Goal: Find specific page/section: Find specific page/section

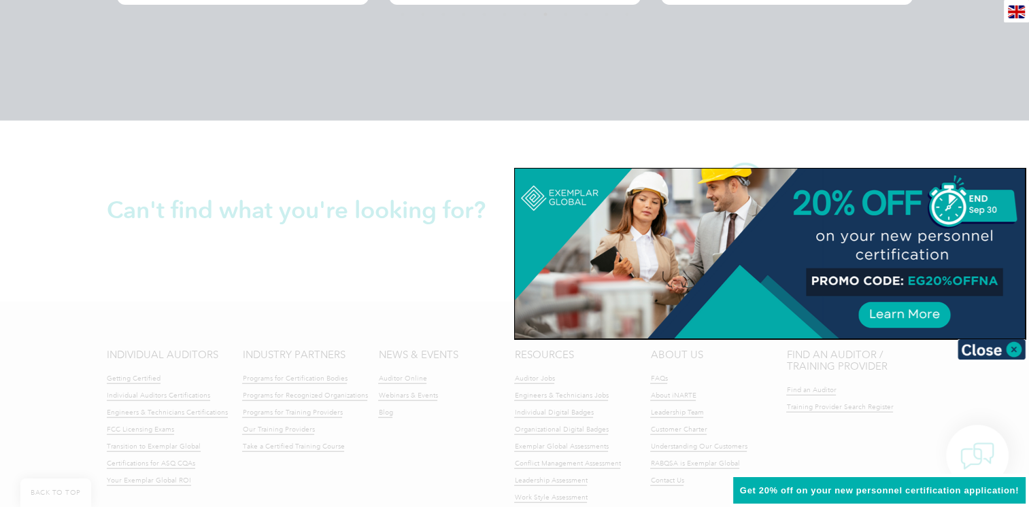
scroll to position [3223, 0]
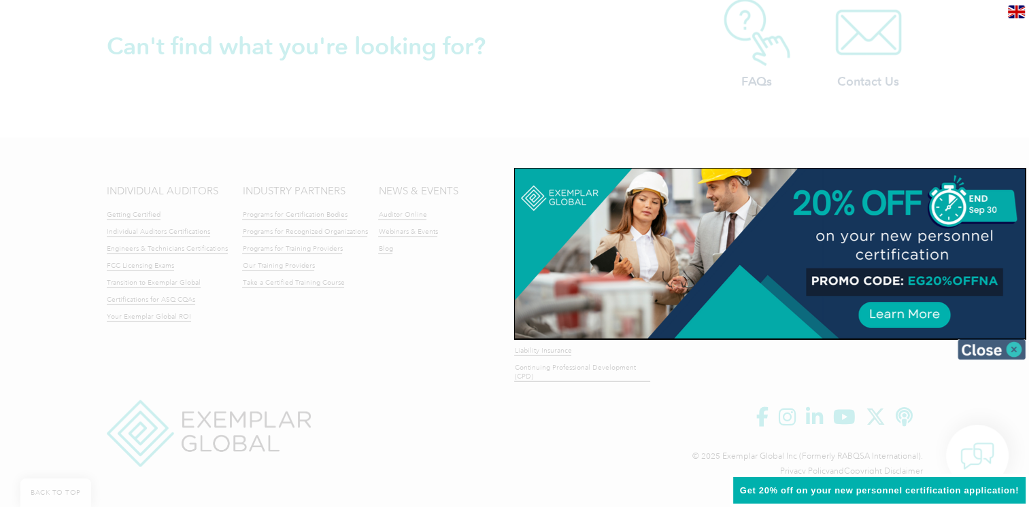
click at [984, 342] on img at bounding box center [991, 349] width 68 height 20
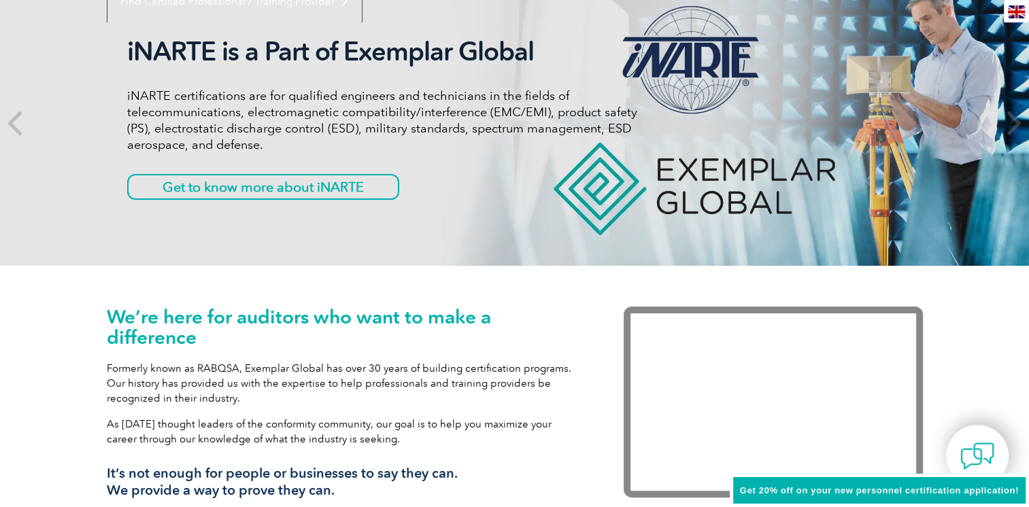
scroll to position [0, 0]
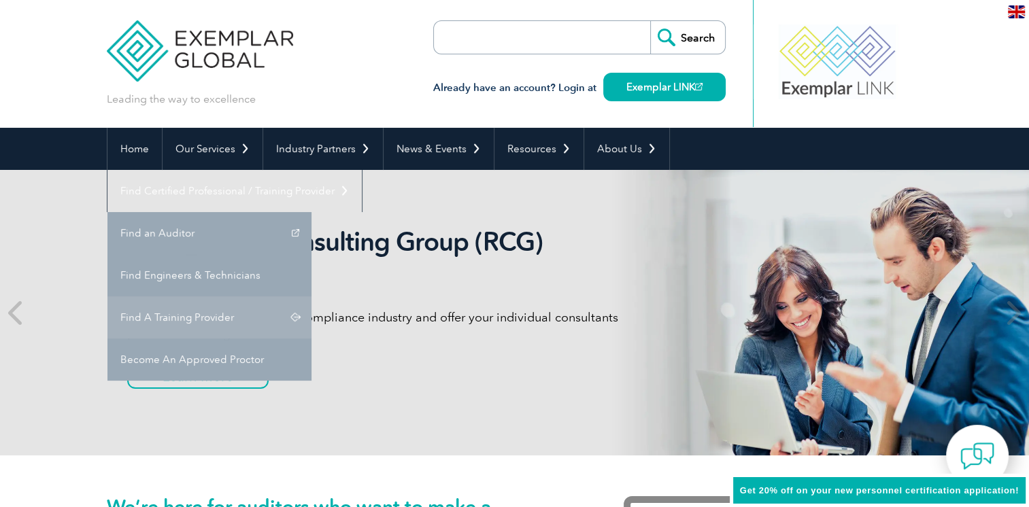
click at [311, 296] on link "Find A Training Provider" at bounding box center [209, 317] width 204 height 42
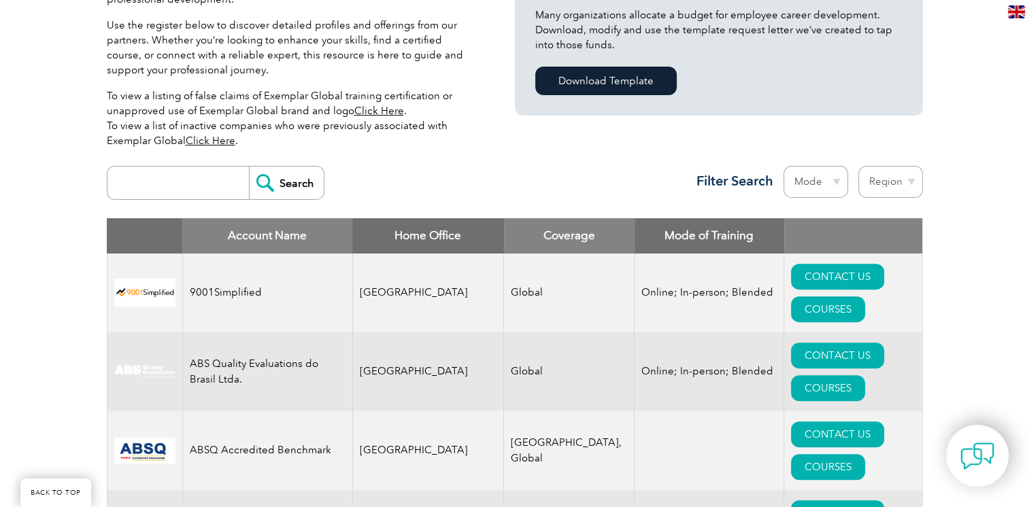
scroll to position [400, 0]
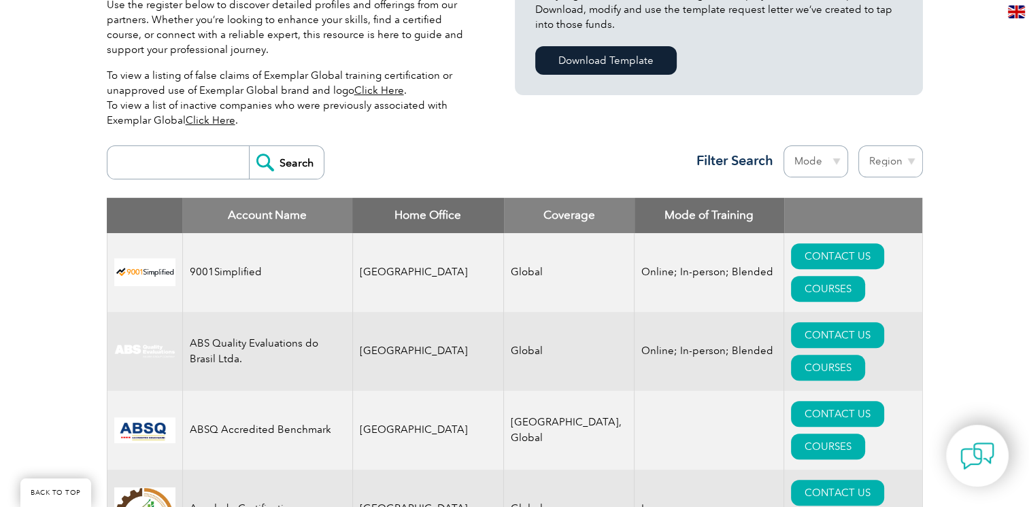
click at [207, 162] on input "search" at bounding box center [181, 162] width 135 height 33
type input "JMD"
click at [250, 162] on input "Search" at bounding box center [286, 162] width 75 height 33
